Goal: Task Accomplishment & Management: Use online tool/utility

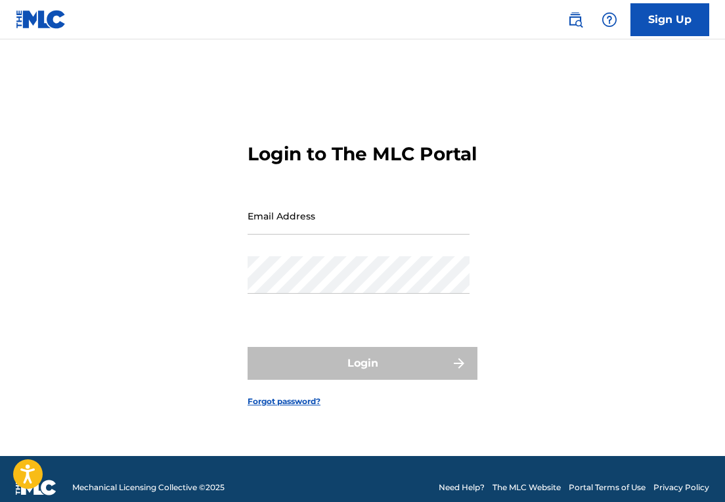
drag, startPoint x: 0, startPoint y: 0, endPoint x: 345, endPoint y: 231, distance: 415.6
click at [345, 231] on input "Email Address" at bounding box center [359, 215] width 222 height 37
type input "[EMAIL_ADDRESS][DOMAIN_NAME]"
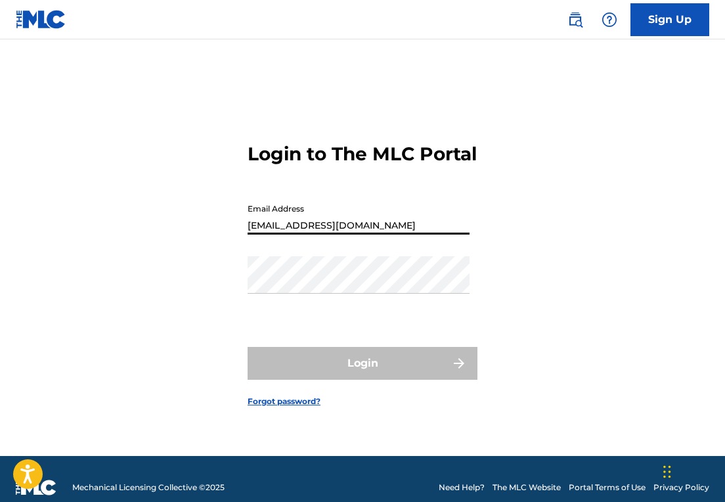
click at [362, 374] on button "Login" at bounding box center [363, 363] width 230 height 33
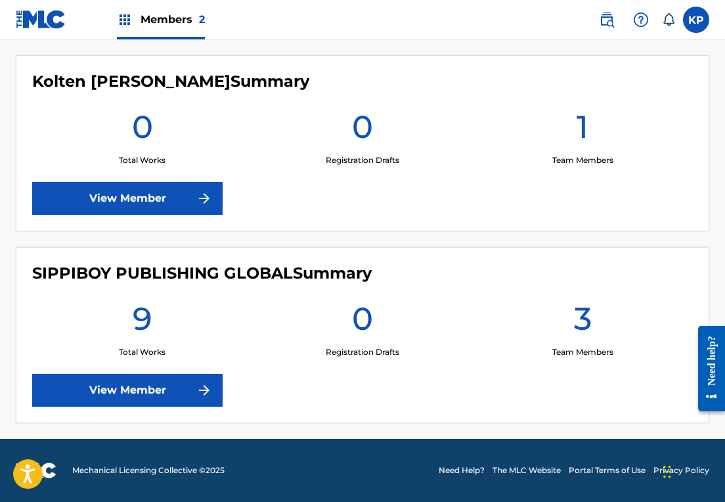
scroll to position [362, 0]
click at [200, 384] on img at bounding box center [204, 390] width 16 height 16
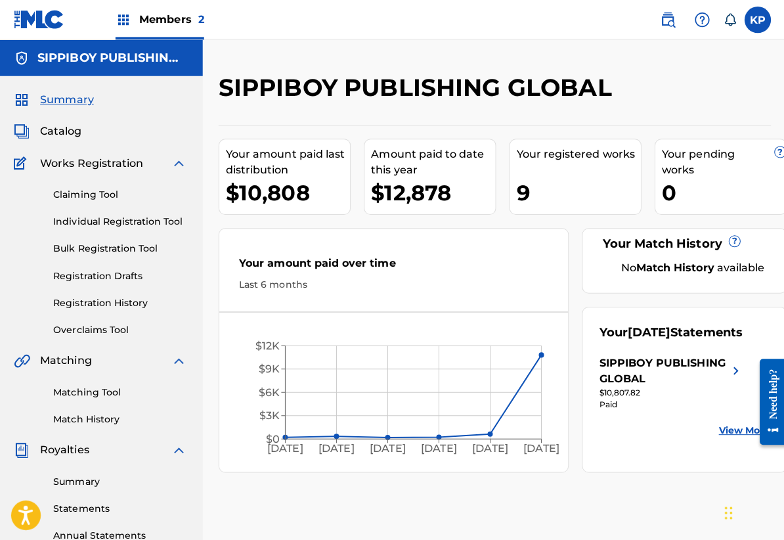
scroll to position [0, 3]
click at [108, 195] on link "Claiming Tool" at bounding box center [121, 193] width 133 height 14
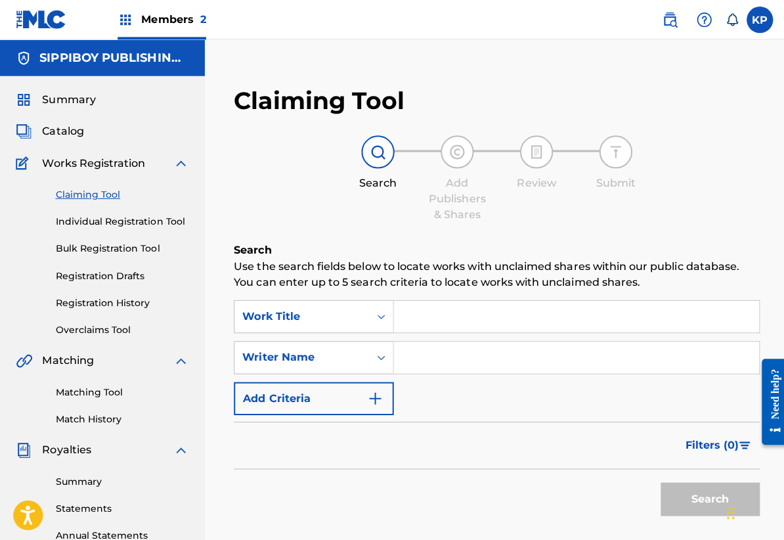
click at [431, 357] on input "Search Form" at bounding box center [572, 355] width 363 height 32
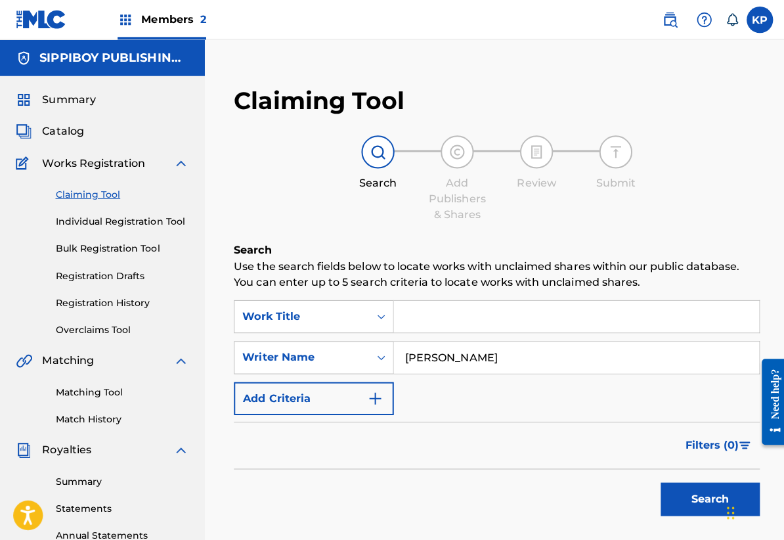
type input "[PERSON_NAME]"
click at [705, 496] on button "Search" at bounding box center [706, 495] width 98 height 33
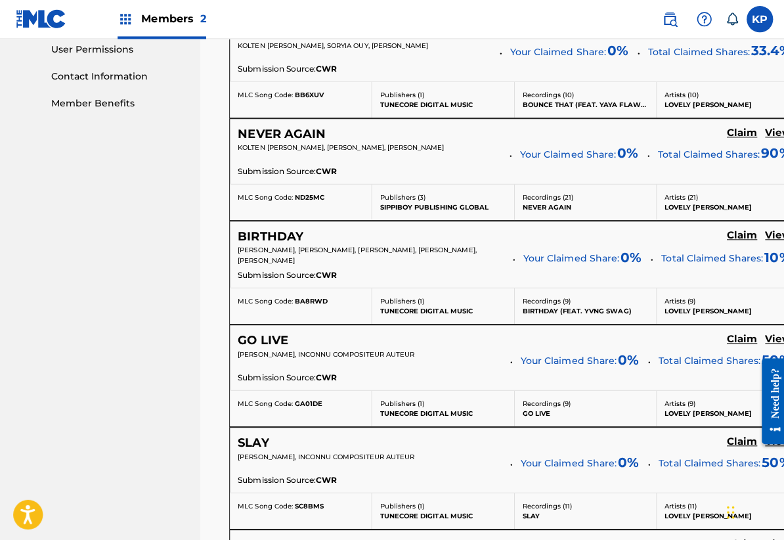
scroll to position [621, 5]
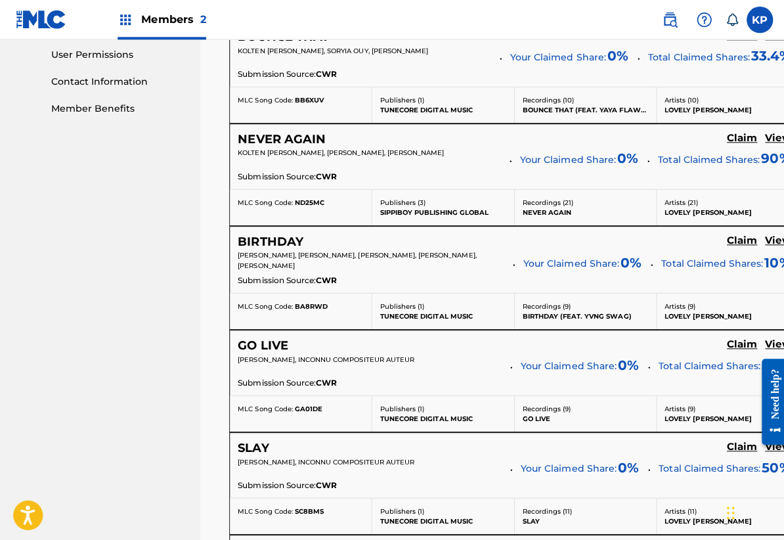
click at [724, 144] on h5 "View" at bounding box center [773, 137] width 26 height 12
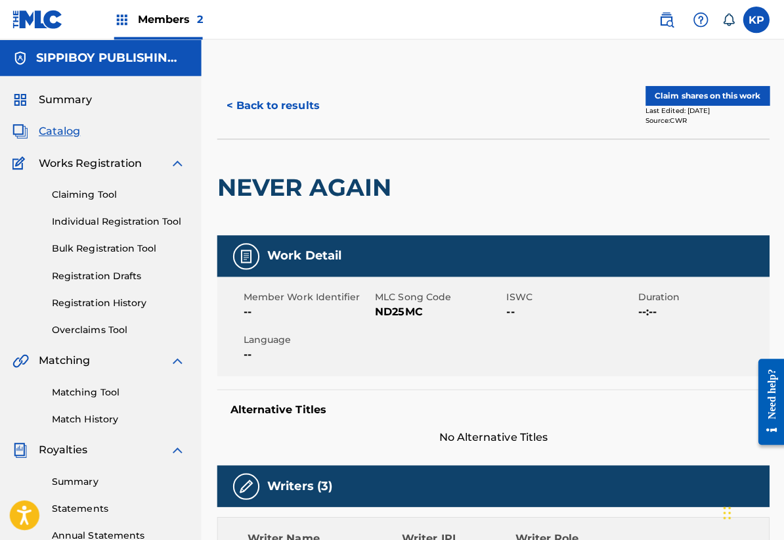
scroll to position [0, 1]
click at [175, 159] on img at bounding box center [180, 162] width 16 height 16
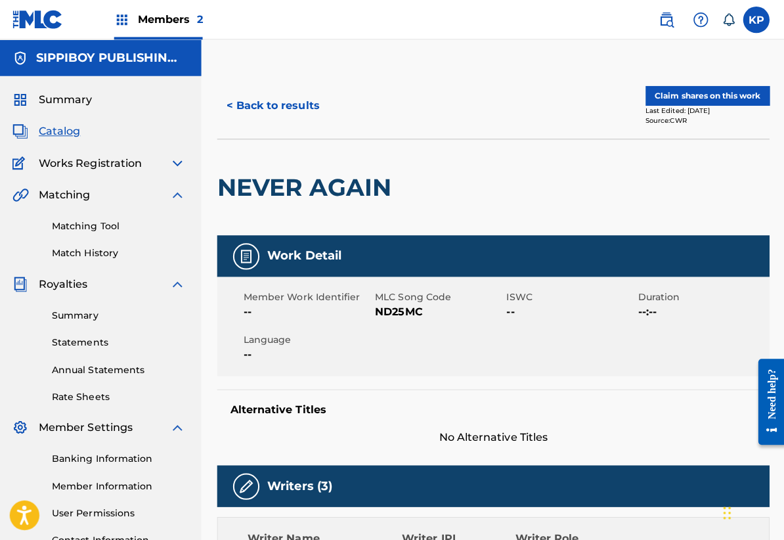
click at [172, 196] on img at bounding box center [180, 194] width 16 height 16
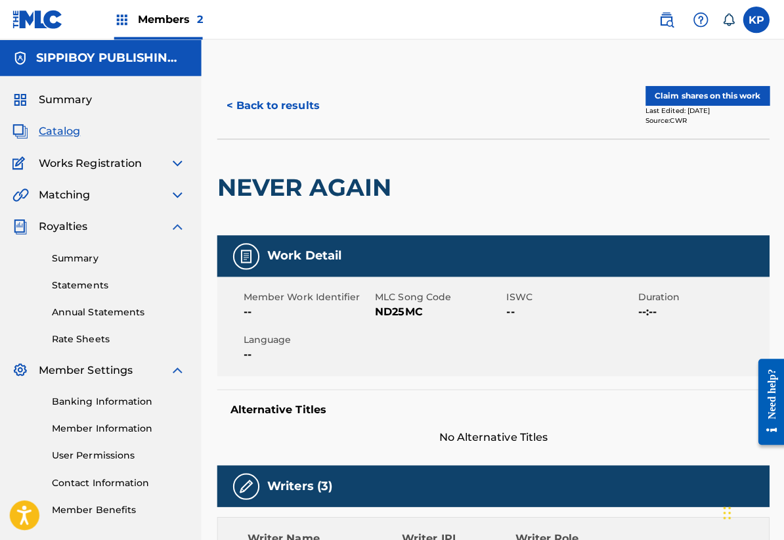
click at [175, 225] on img at bounding box center [180, 225] width 16 height 16
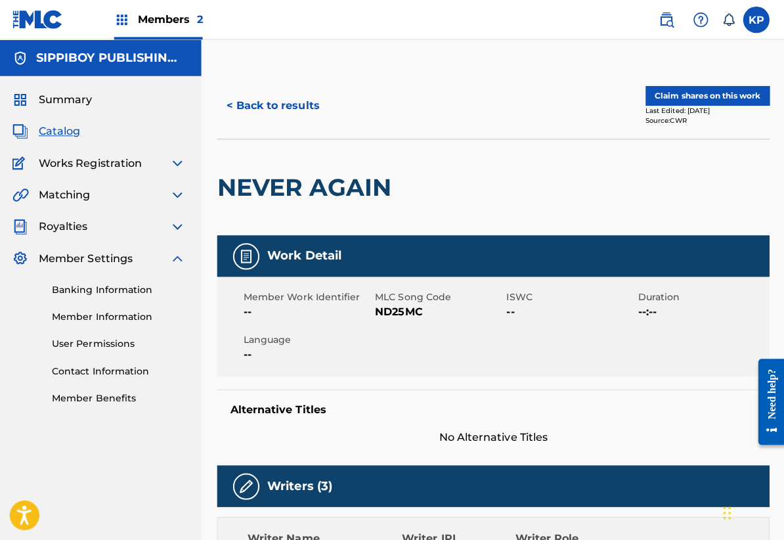
click at [179, 251] on img at bounding box center [180, 257] width 16 height 16
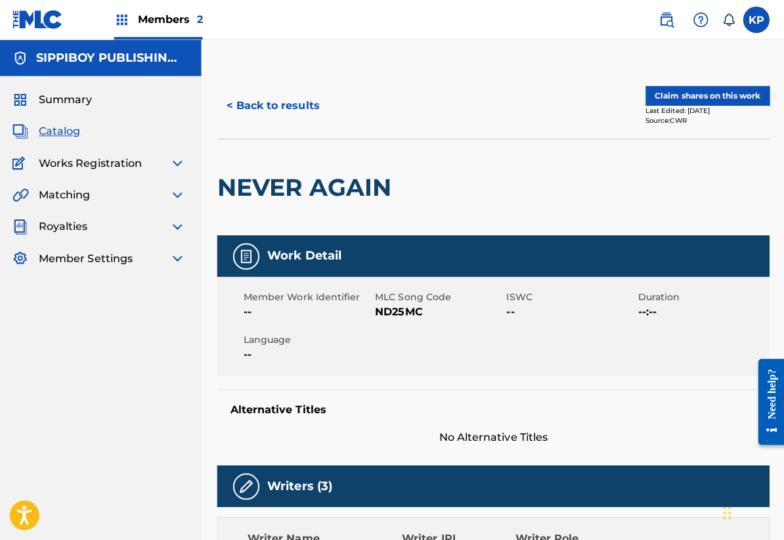
click at [140, 165] on div "Works Registration" at bounding box center [102, 162] width 172 height 16
click at [118, 167] on span "Works Registration" at bounding box center [93, 162] width 102 height 16
click at [174, 158] on img at bounding box center [180, 162] width 16 height 16
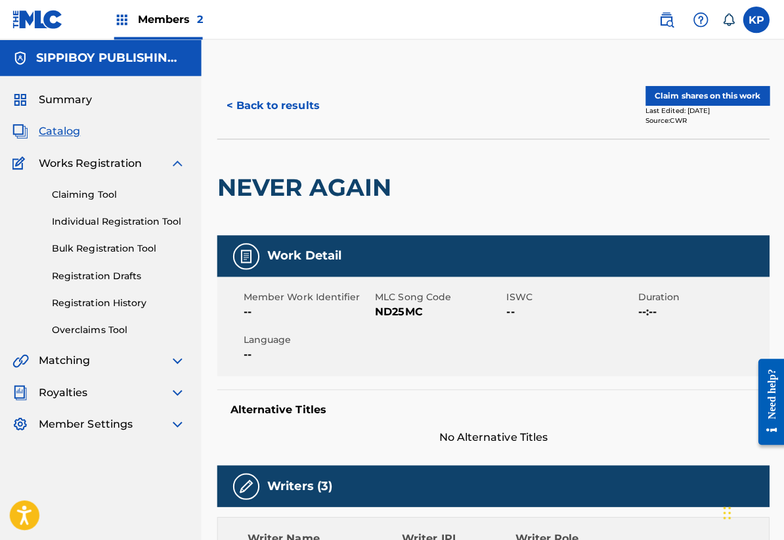
click at [103, 192] on link "Claiming Tool" at bounding box center [121, 193] width 133 height 14
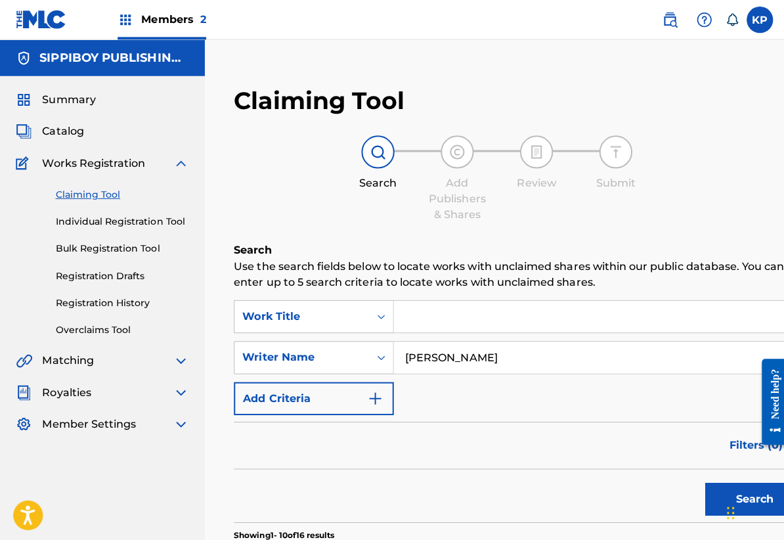
click at [488, 362] on input "[PERSON_NAME]" at bounding box center [594, 355] width 407 height 32
click at [705, 496] on button "Search" at bounding box center [750, 495] width 98 height 33
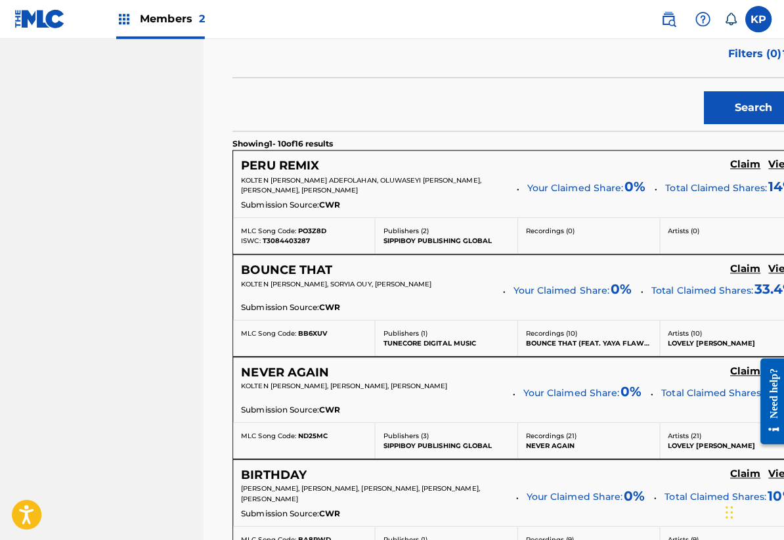
scroll to position [395, 0]
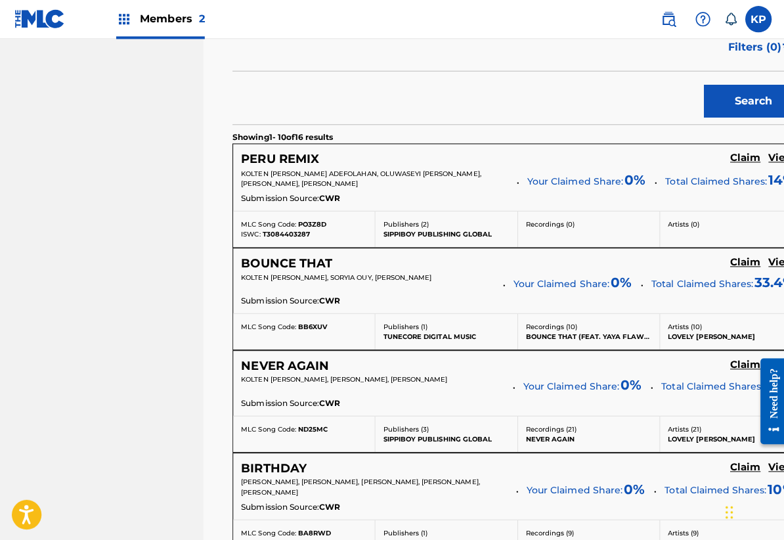
click at [724, 152] on h5 "View" at bounding box center [778, 158] width 26 height 12
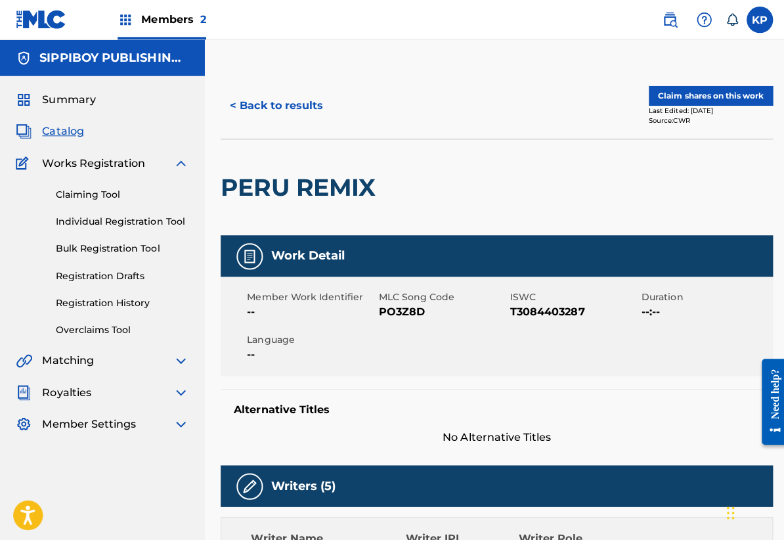
click at [112, 194] on link "Claiming Tool" at bounding box center [121, 193] width 133 height 14
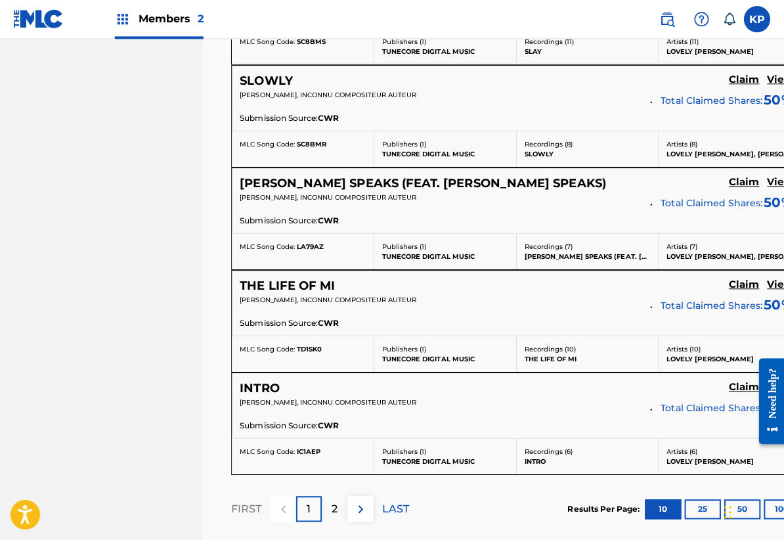
scroll to position [1087, 0]
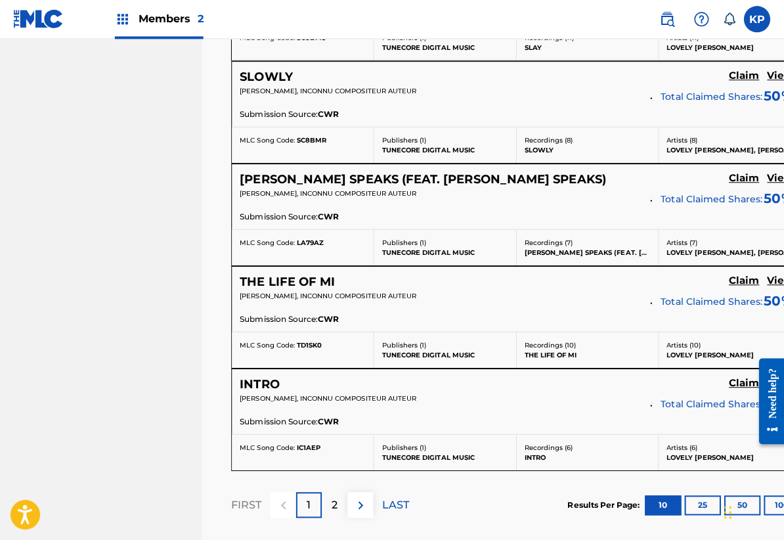
click at [724, 179] on h5 "View" at bounding box center [778, 177] width 26 height 12
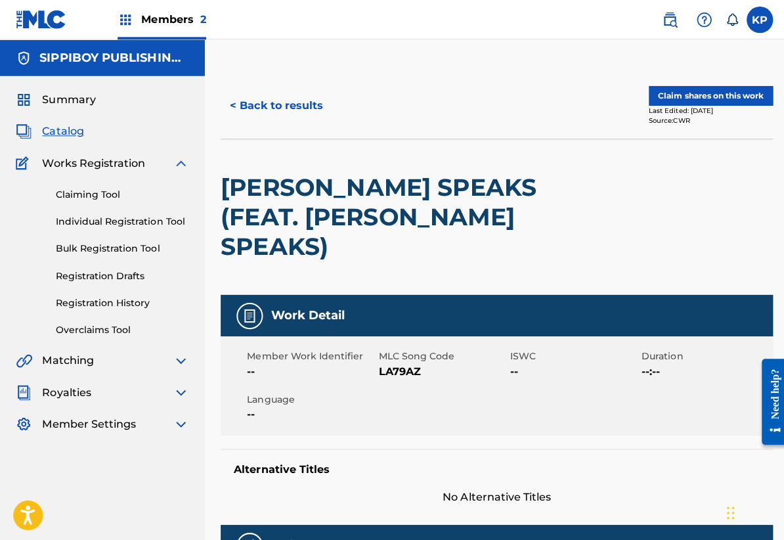
click at [183, 164] on img at bounding box center [180, 162] width 16 height 16
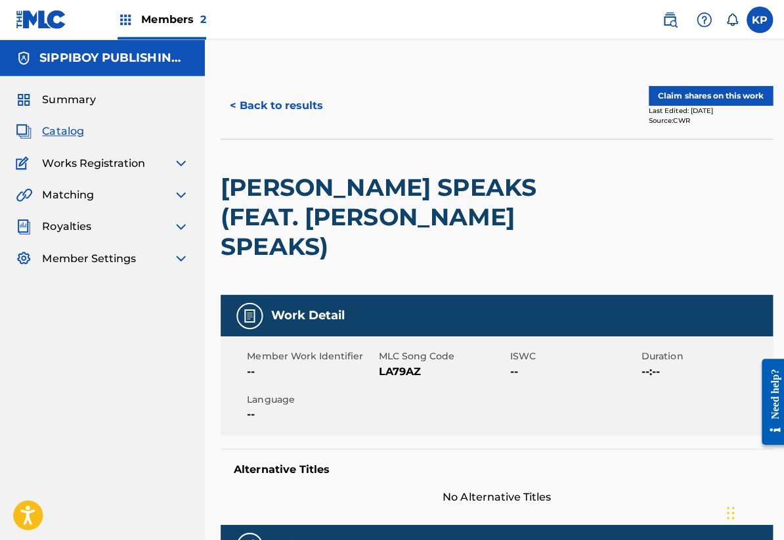
click at [180, 156] on img at bounding box center [180, 162] width 16 height 16
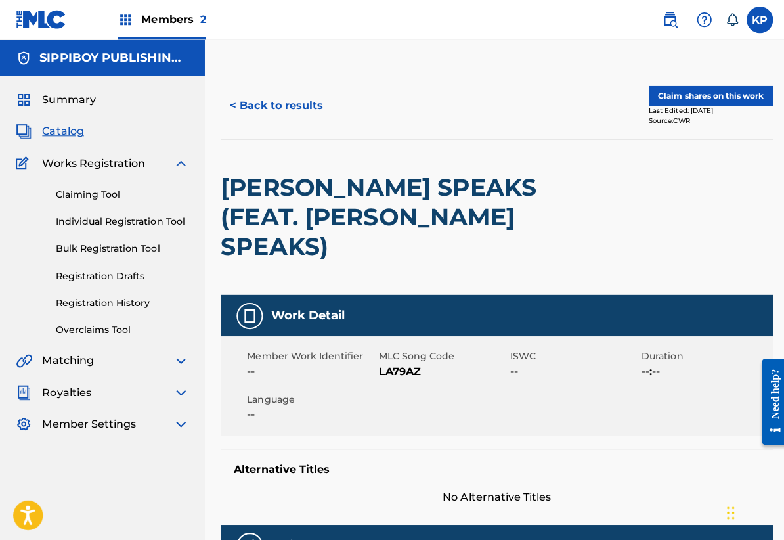
click at [108, 192] on link "Claiming Tool" at bounding box center [121, 193] width 133 height 14
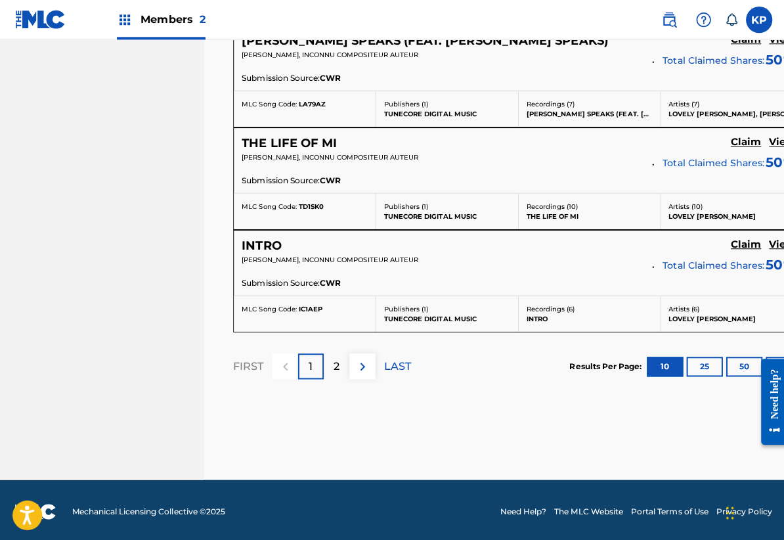
scroll to position [1225, 0]
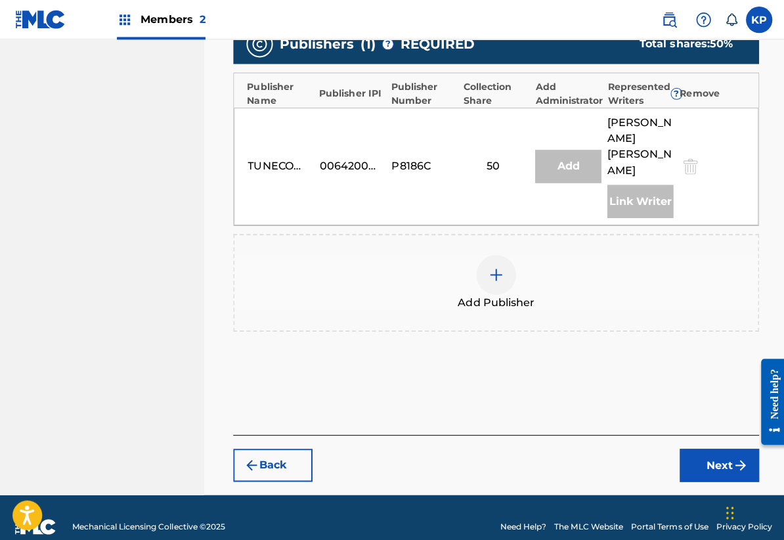
scroll to position [399, 0]
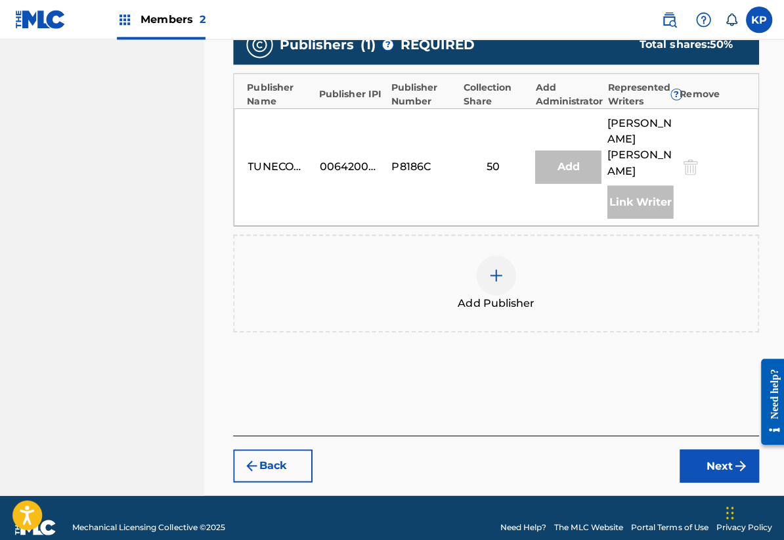
click at [714, 447] on button "Next" at bounding box center [715, 463] width 79 height 33
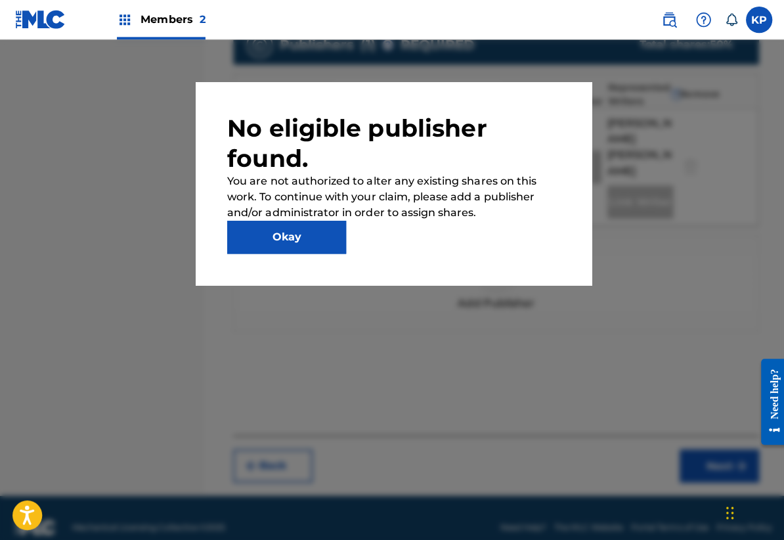
click at [299, 233] on button "Okay" at bounding box center [286, 235] width 118 height 33
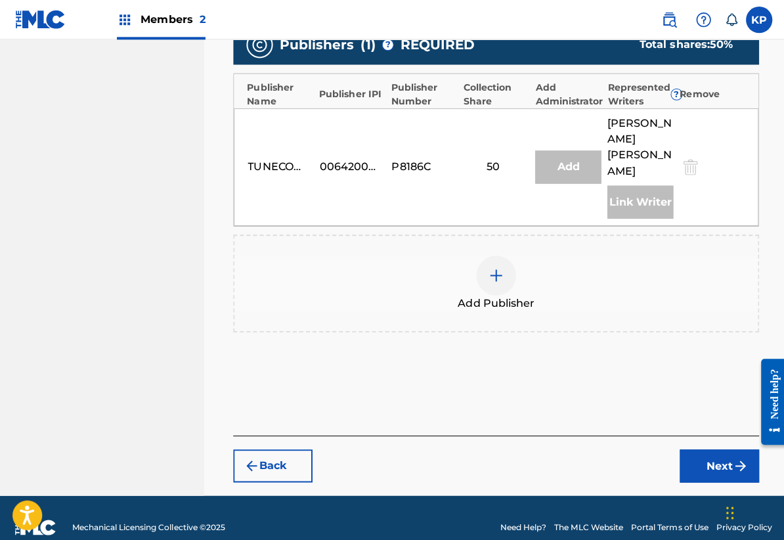
click at [280, 447] on button "Back" at bounding box center [271, 463] width 79 height 33
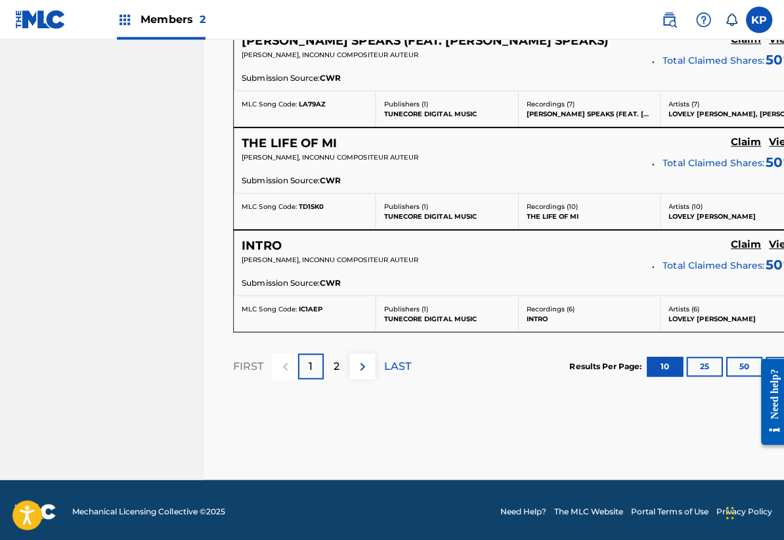
scroll to position [1225, 0]
click at [328, 370] on div "2" at bounding box center [335, 364] width 26 height 26
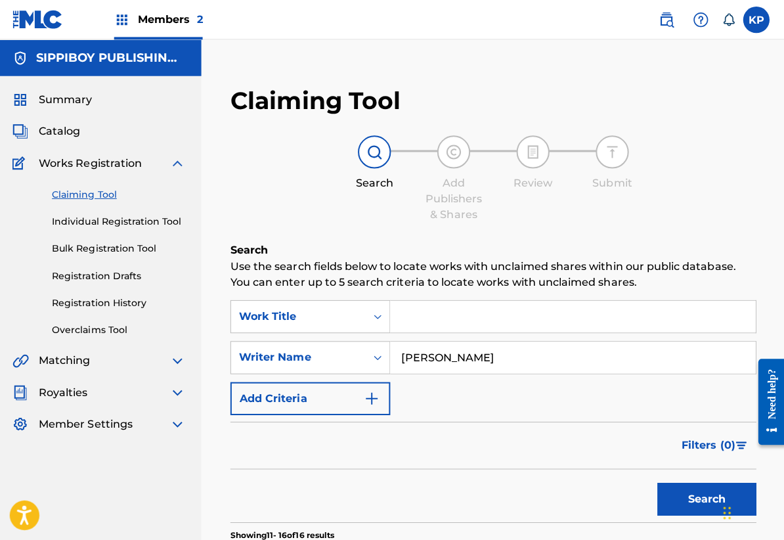
scroll to position [0, 0]
click at [70, 133] on span "Catalog" at bounding box center [62, 131] width 41 height 16
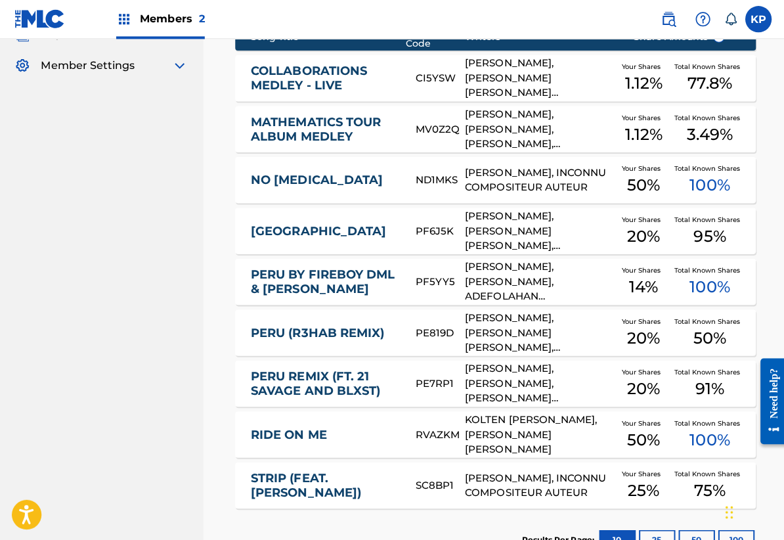
scroll to position [358, 0]
